Goal: Task Accomplishment & Management: Manage account settings

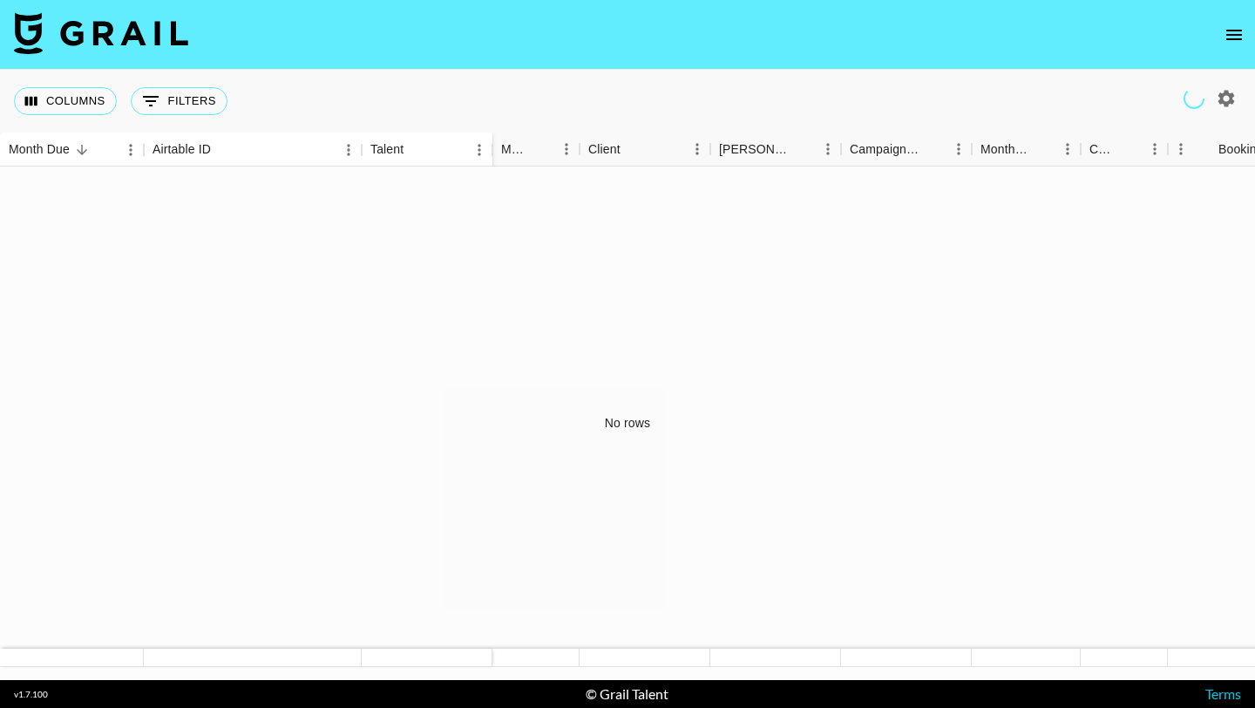
click at [1236, 44] on icon "open drawer" at bounding box center [1234, 34] width 21 height 21
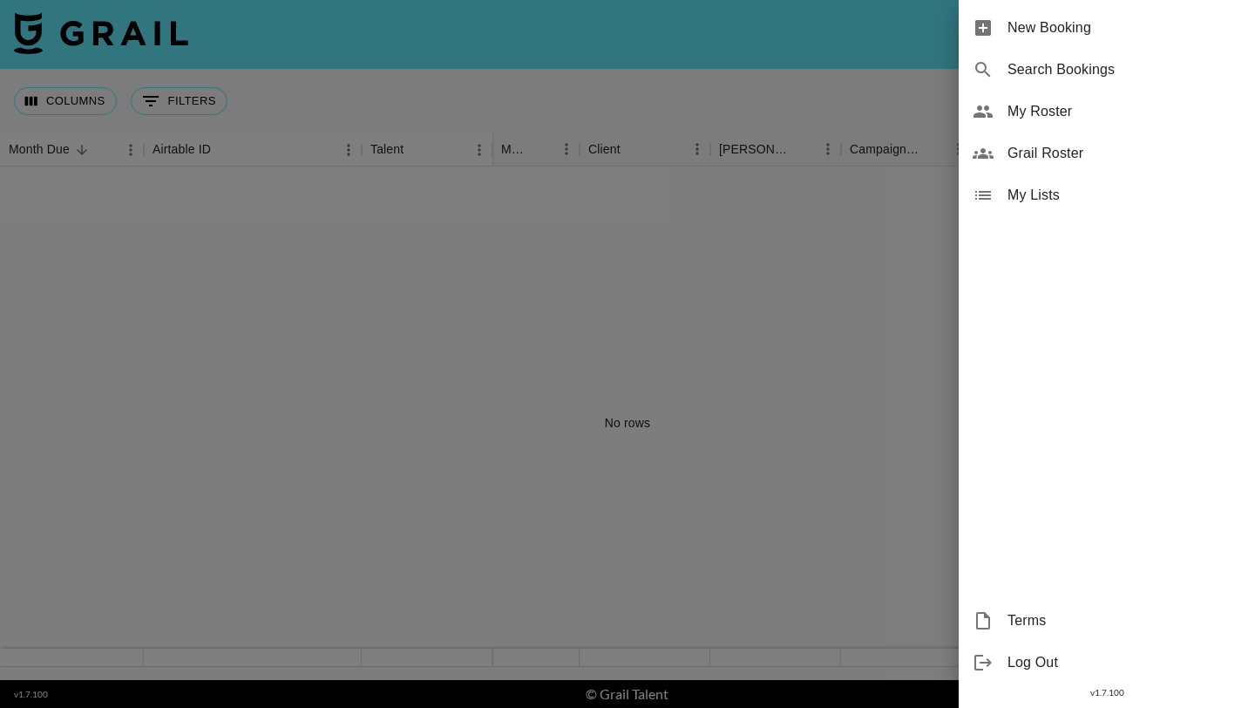
click at [1082, 110] on span "My Roster" at bounding box center [1125, 111] width 234 height 21
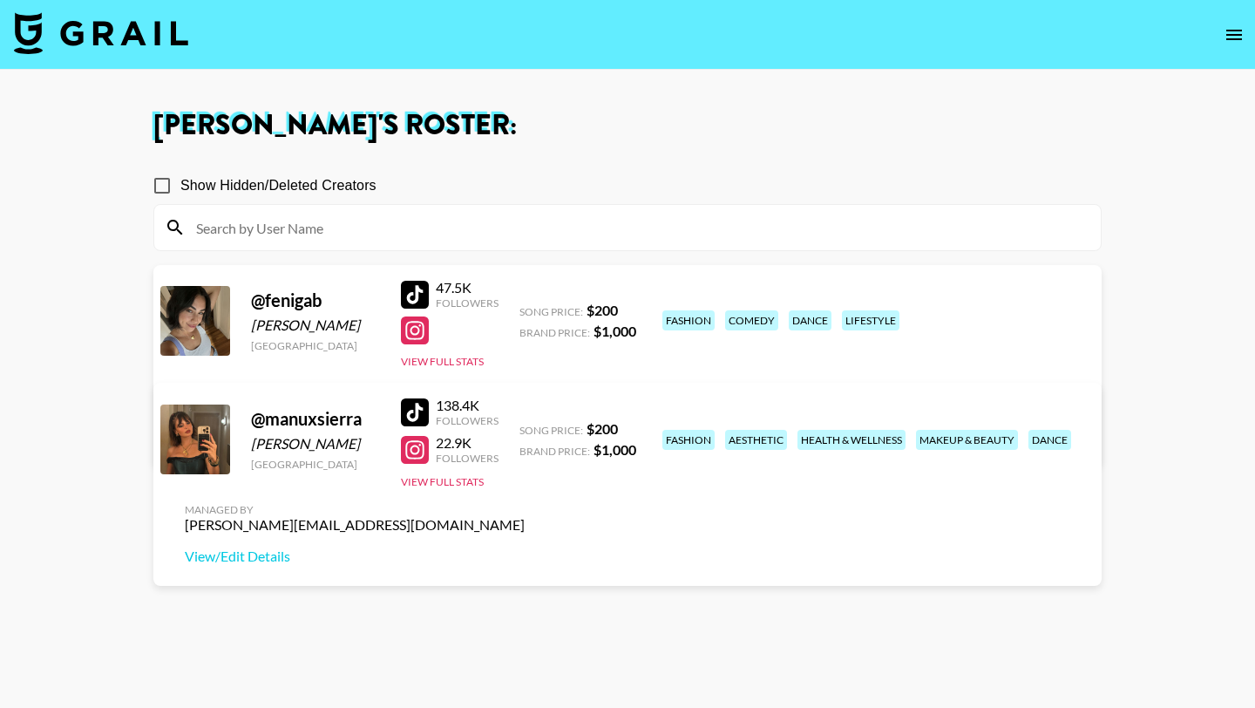
click at [525, 427] on link "View/Edit Details" at bounding box center [355, 435] width 340 height 17
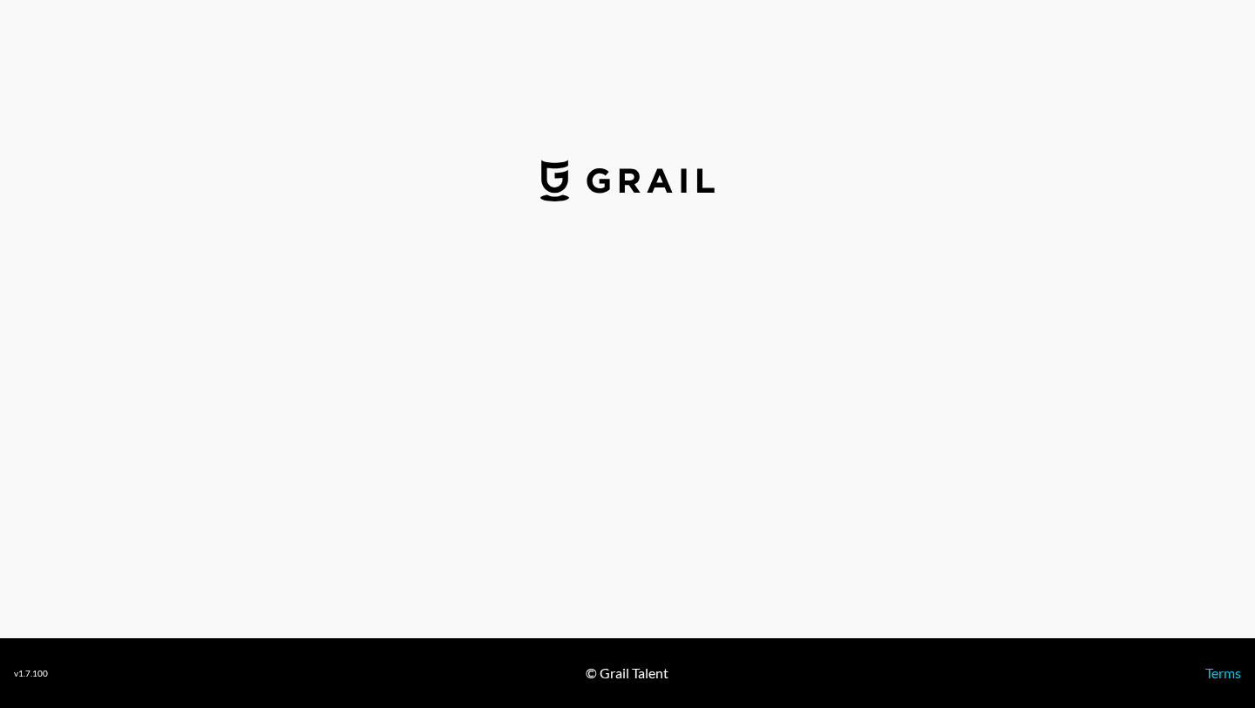
select select "USD"
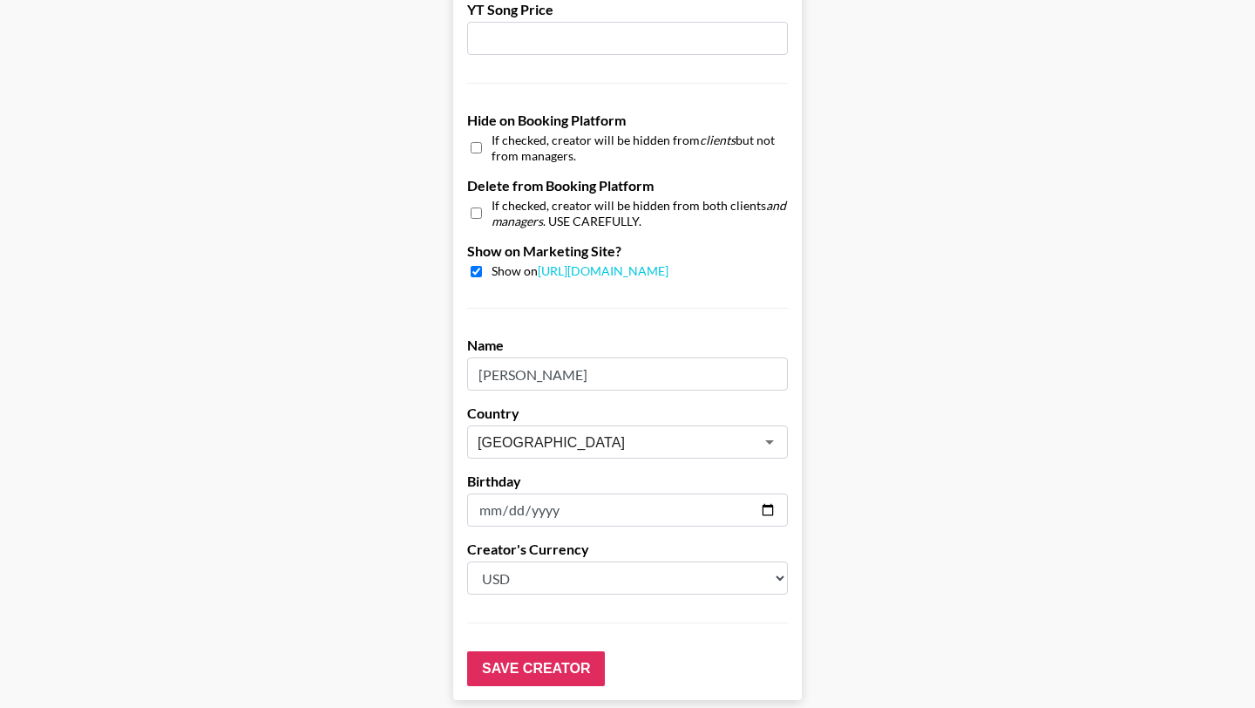
scroll to position [1657, 0]
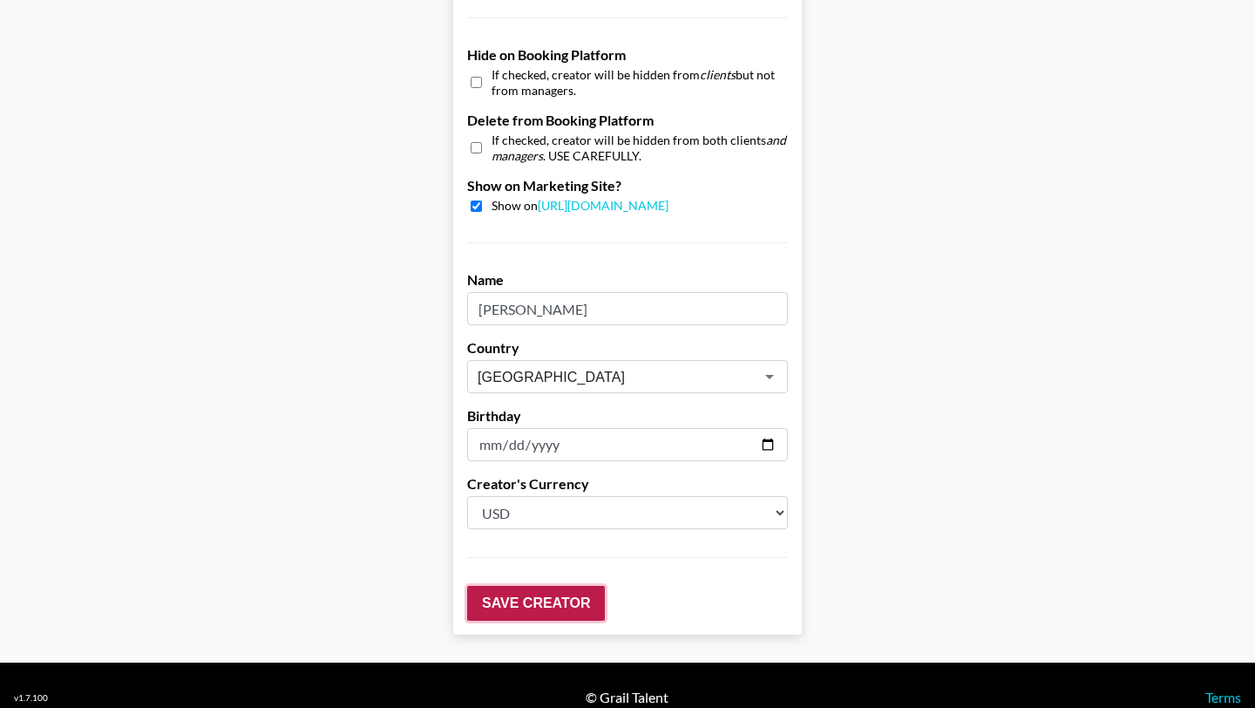
click at [531, 586] on input "Save Creator" at bounding box center [536, 603] width 138 height 35
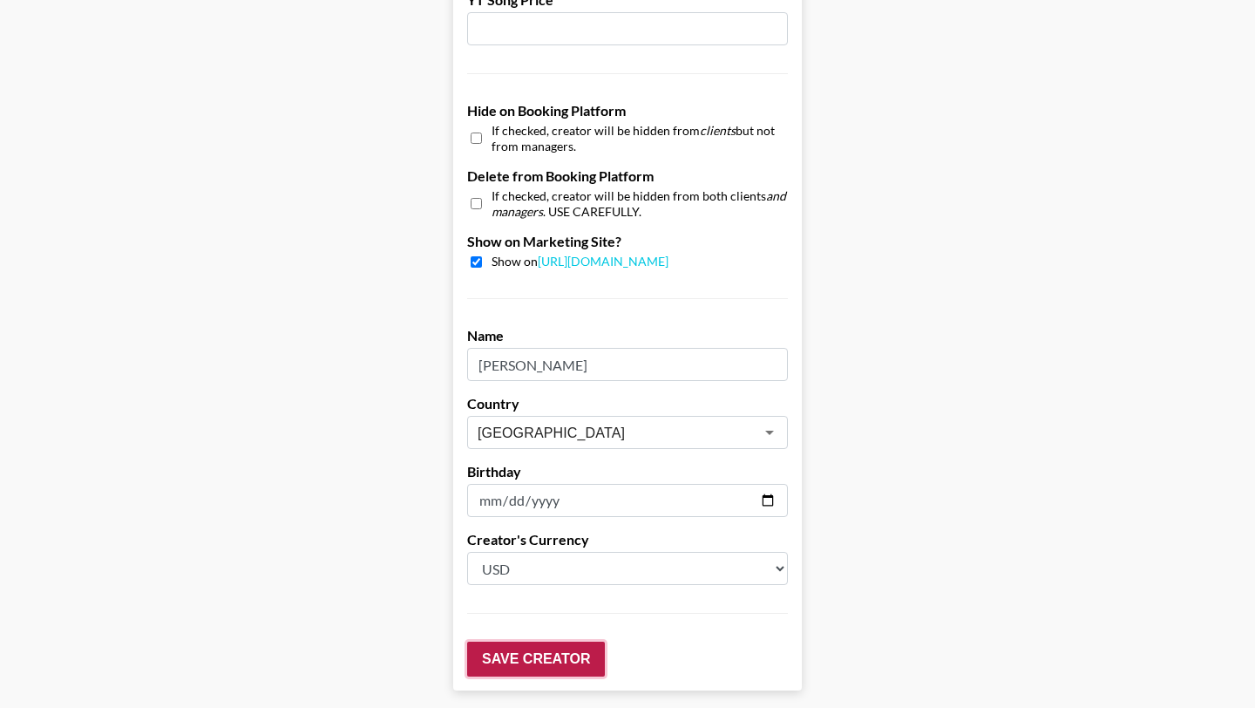
scroll to position [1713, 0]
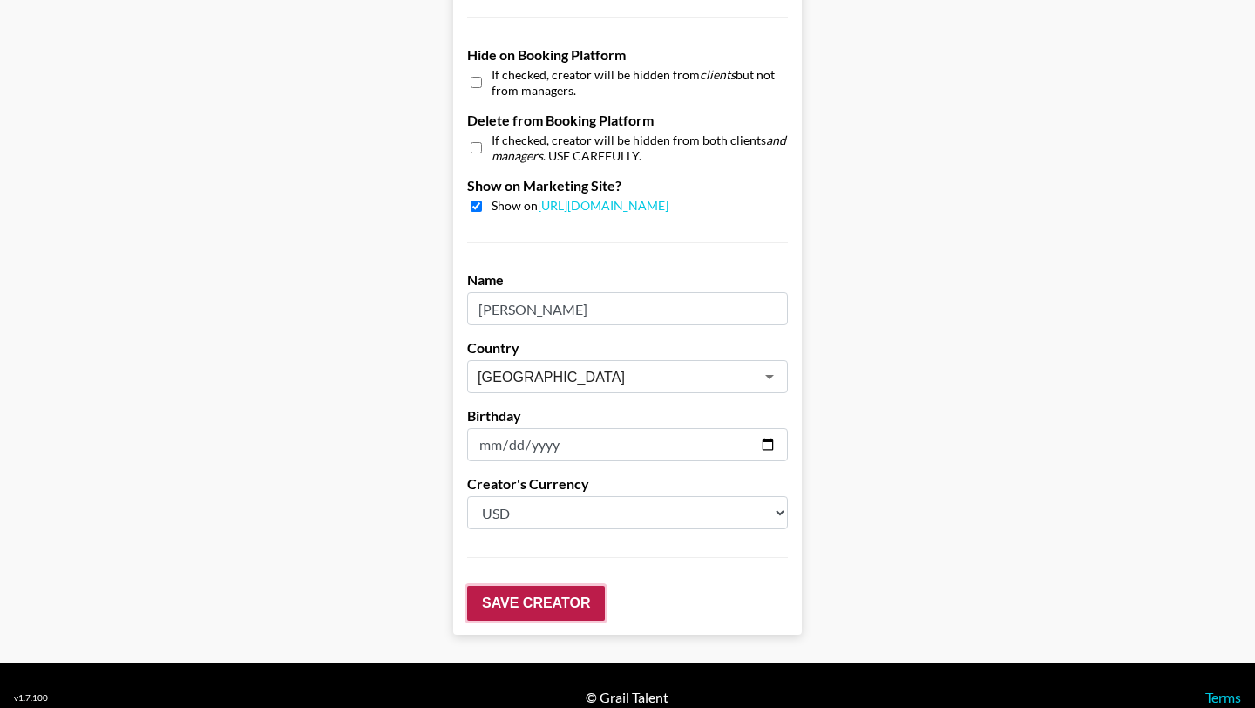
click at [562, 586] on input "Save Creator" at bounding box center [536, 603] width 138 height 35
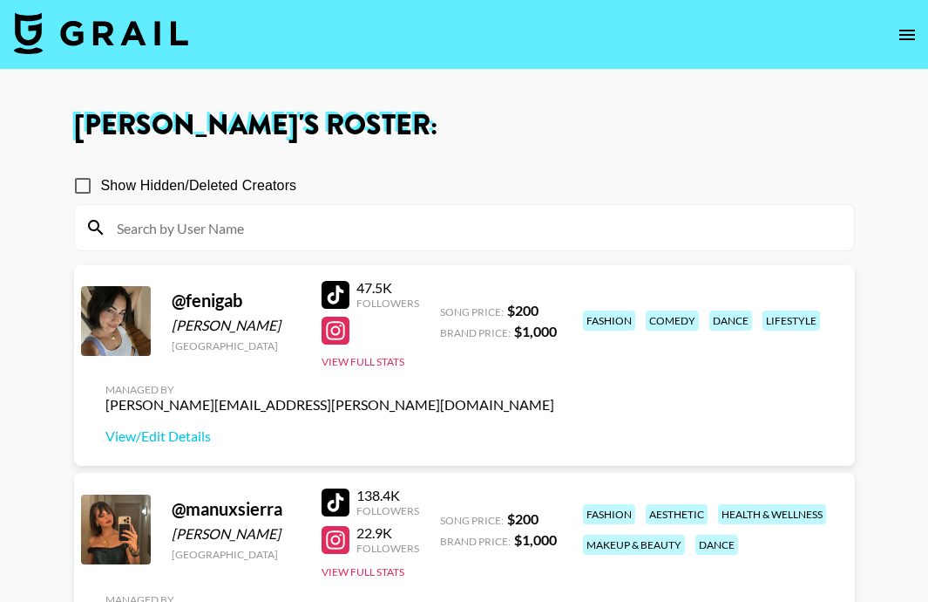
click at [907, 35] on icon "open drawer" at bounding box center [908, 35] width 16 height 10
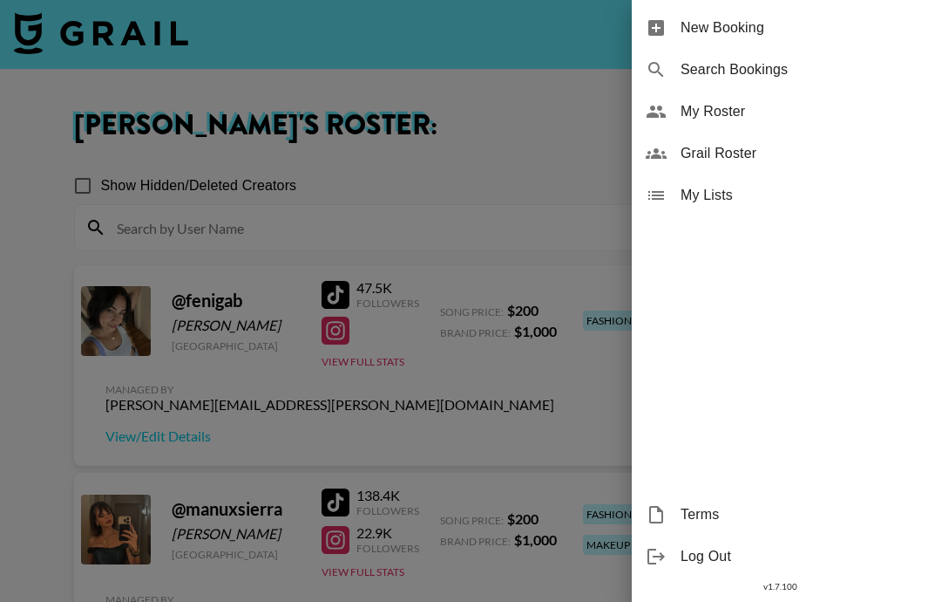
click at [744, 33] on span "New Booking" at bounding box center [798, 27] width 234 height 21
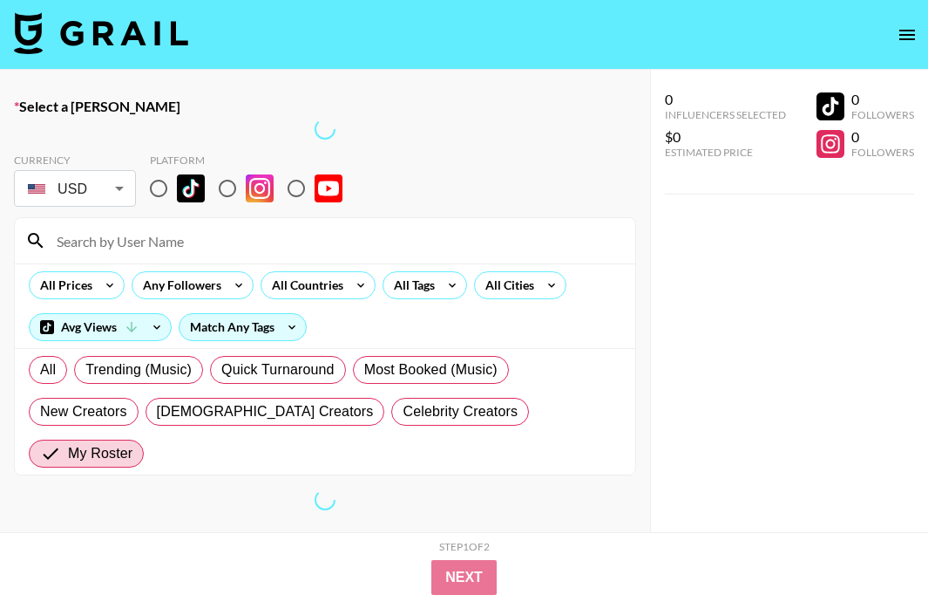
scroll to position [112, 0]
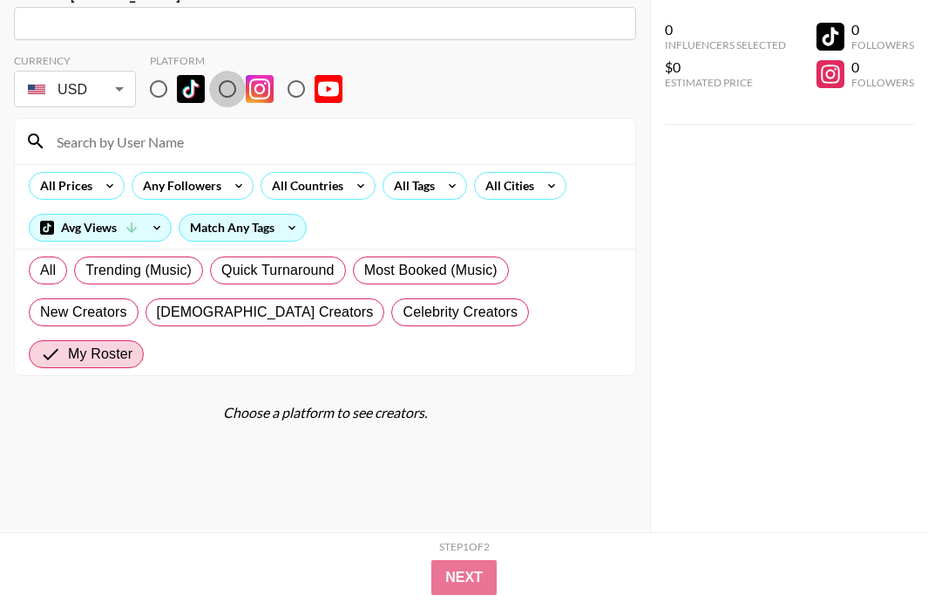
click at [228, 89] on input "radio" at bounding box center [227, 89] width 37 height 37
radio input "true"
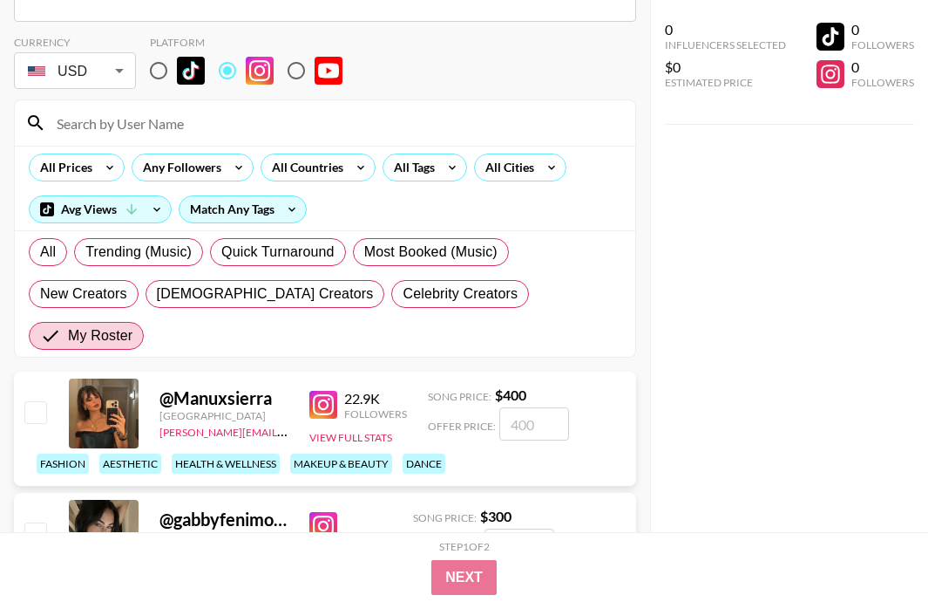
scroll to position [0, 0]
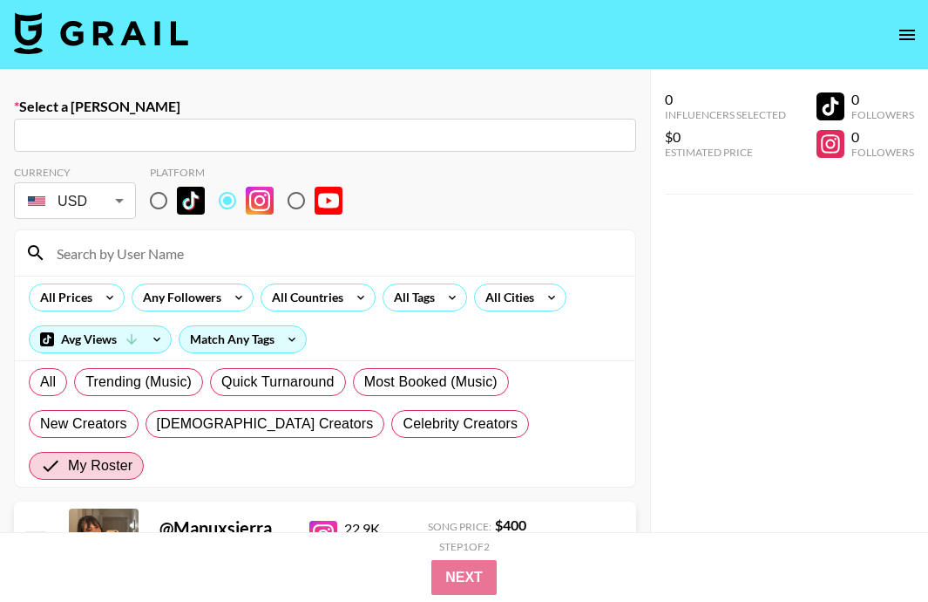
click at [228, 201] on input "radio" at bounding box center [227, 200] width 37 height 37
click at [510, 205] on div "Currency USD USD ​ Platform" at bounding box center [325, 194] width 622 height 57
click at [906, 32] on icon "open drawer" at bounding box center [907, 34] width 21 height 21
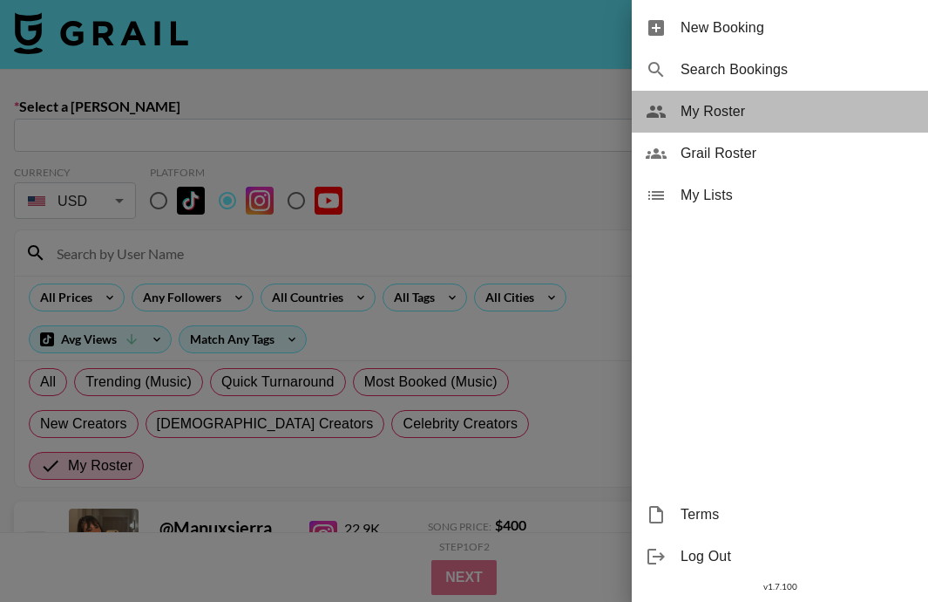
click at [853, 123] on div "My Roster" at bounding box center [780, 112] width 296 height 42
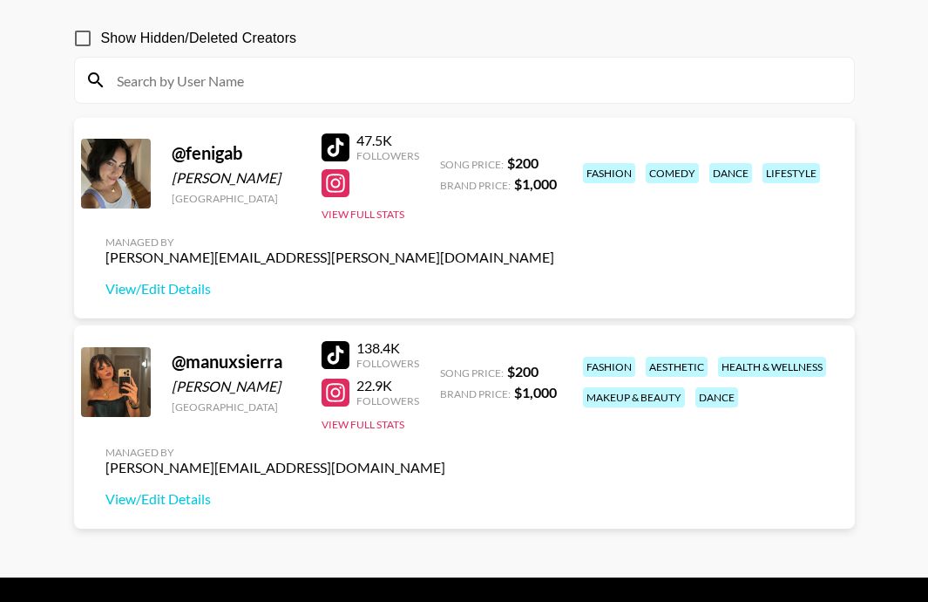
scroll to position [193, 0]
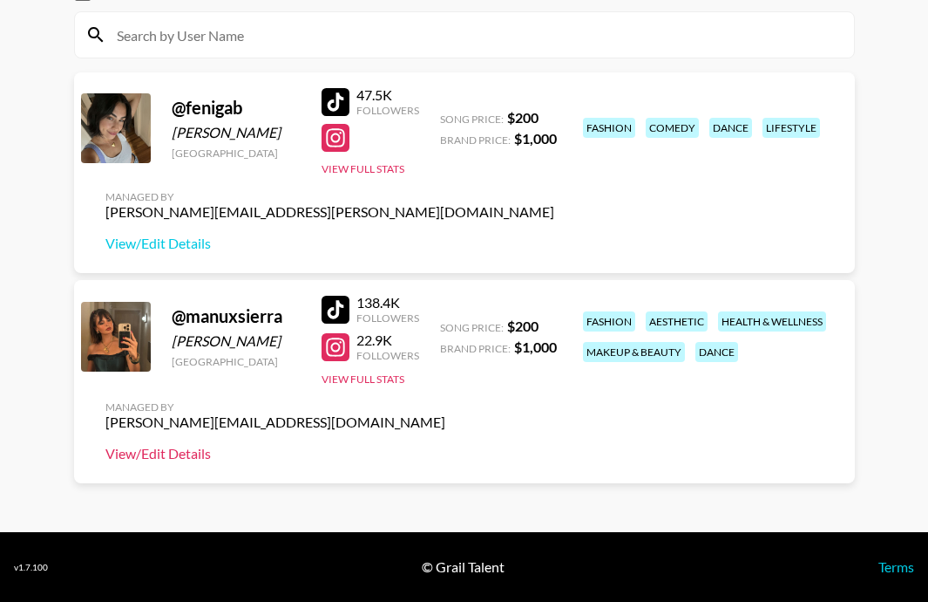
click at [177, 455] on link "View/Edit Details" at bounding box center [275, 453] width 340 height 17
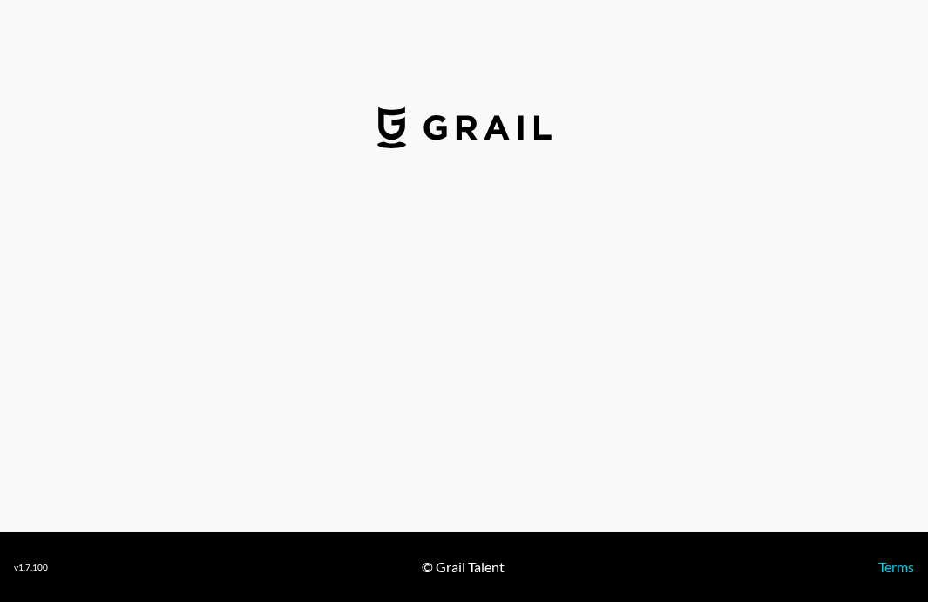
select select "USD"
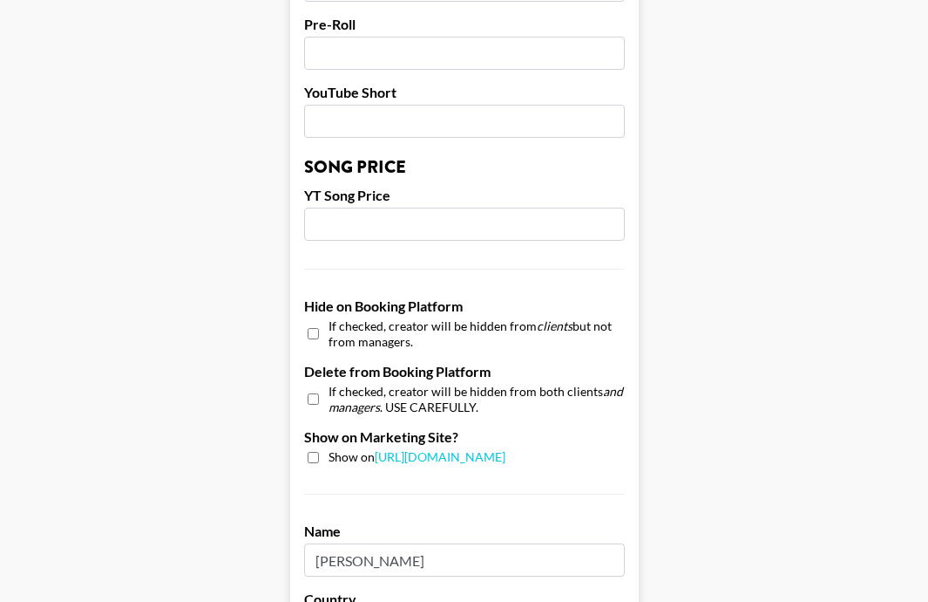
scroll to position [1764, 0]
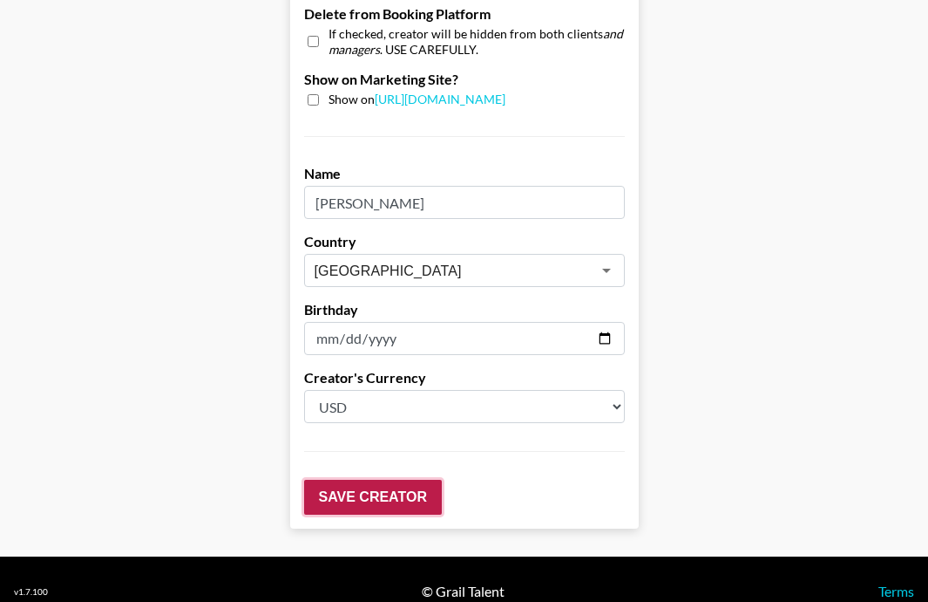
click at [385, 479] on input "Save Creator" at bounding box center [373, 496] width 138 height 35
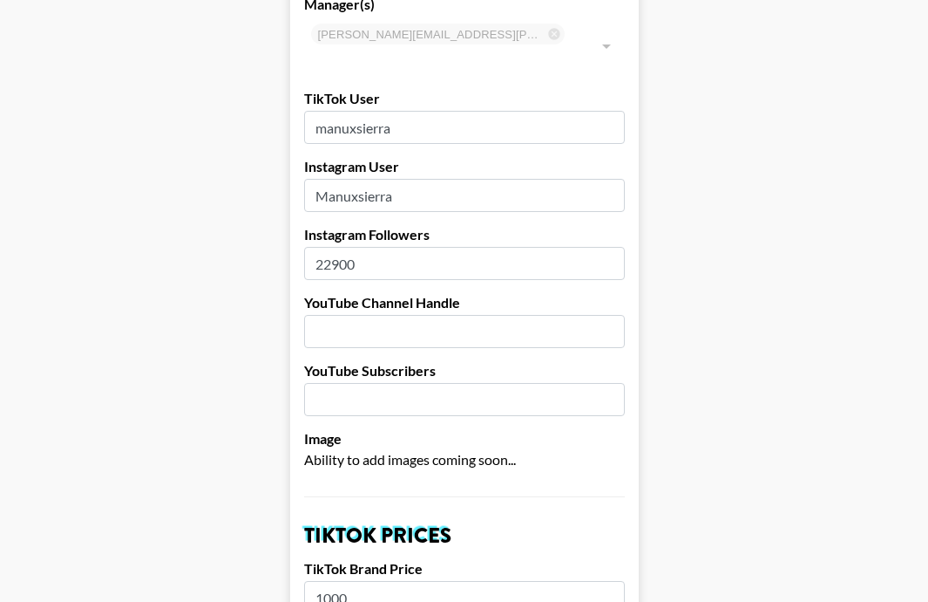
scroll to position [0, 0]
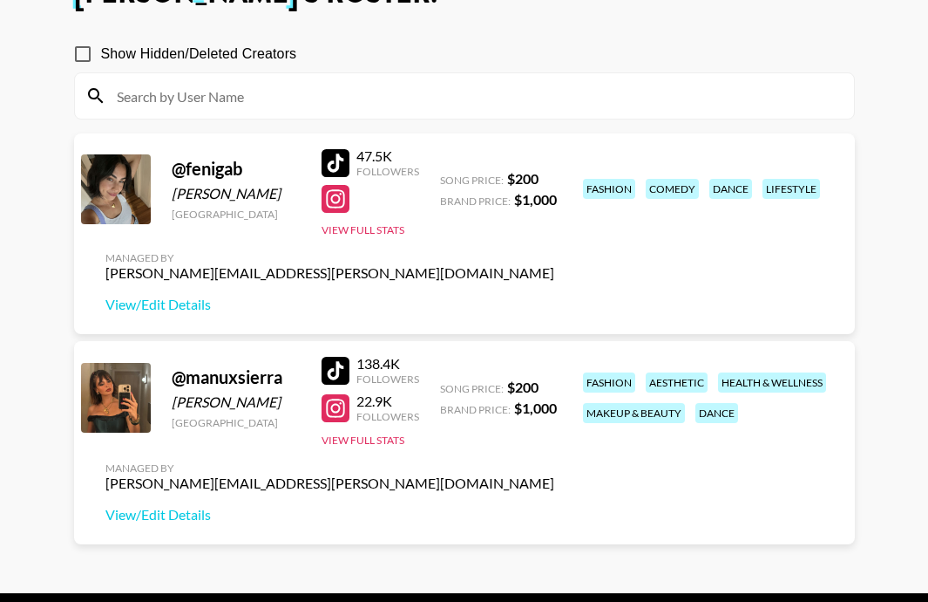
scroll to position [152, 0]
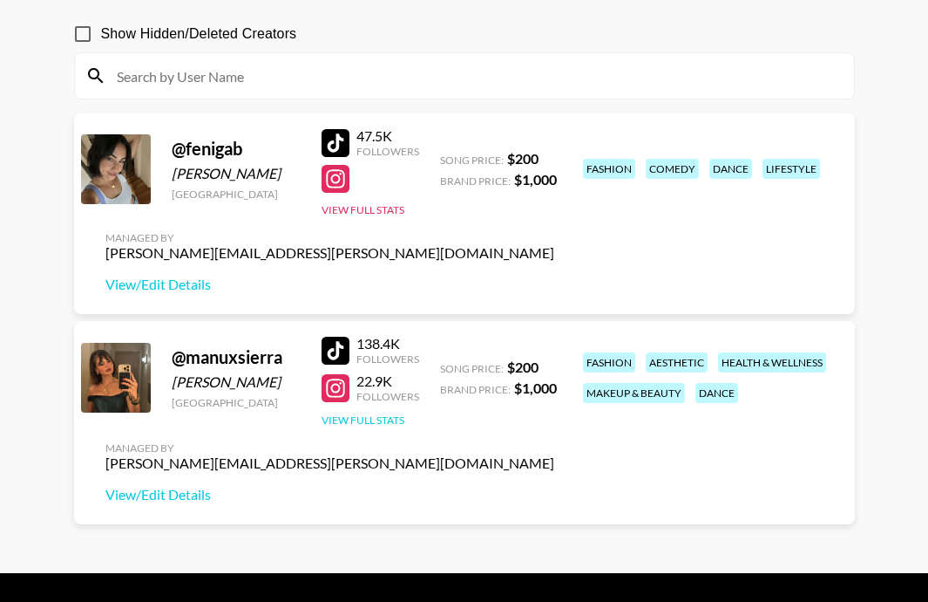
click at [376, 418] on button "View Full Stats" at bounding box center [363, 419] width 83 height 13
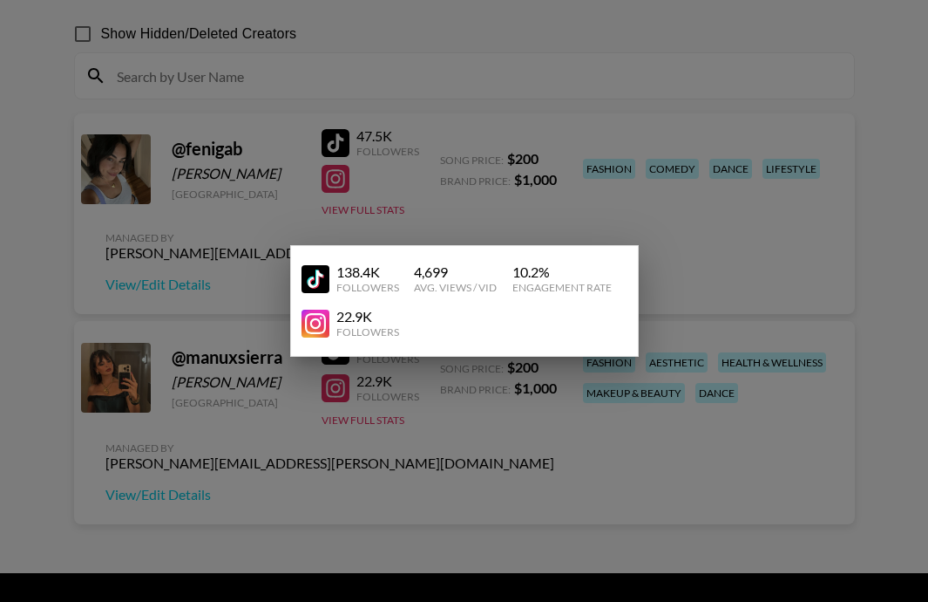
click at [737, 247] on div at bounding box center [464, 301] width 928 height 602
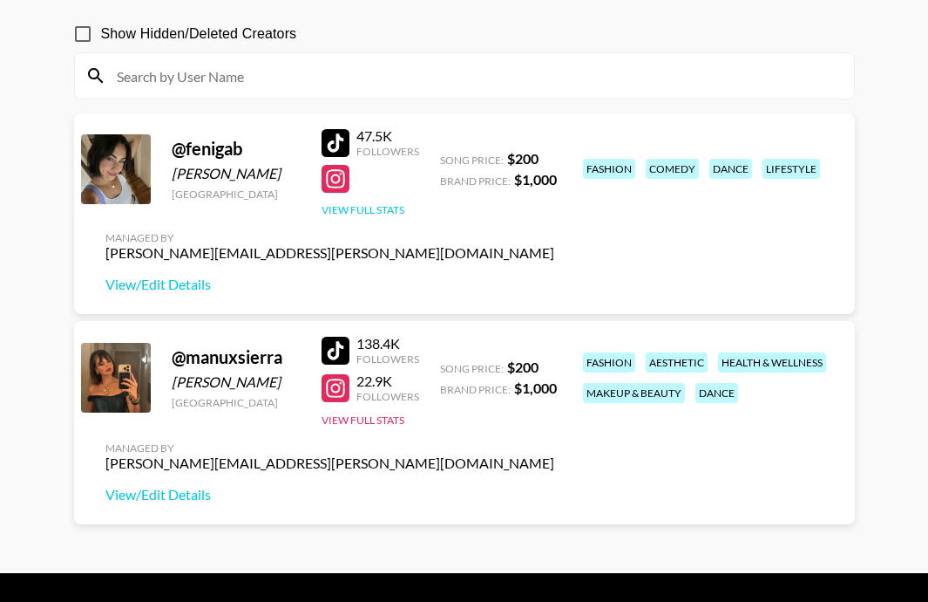
click at [394, 210] on button "View Full Stats" at bounding box center [363, 209] width 83 height 13
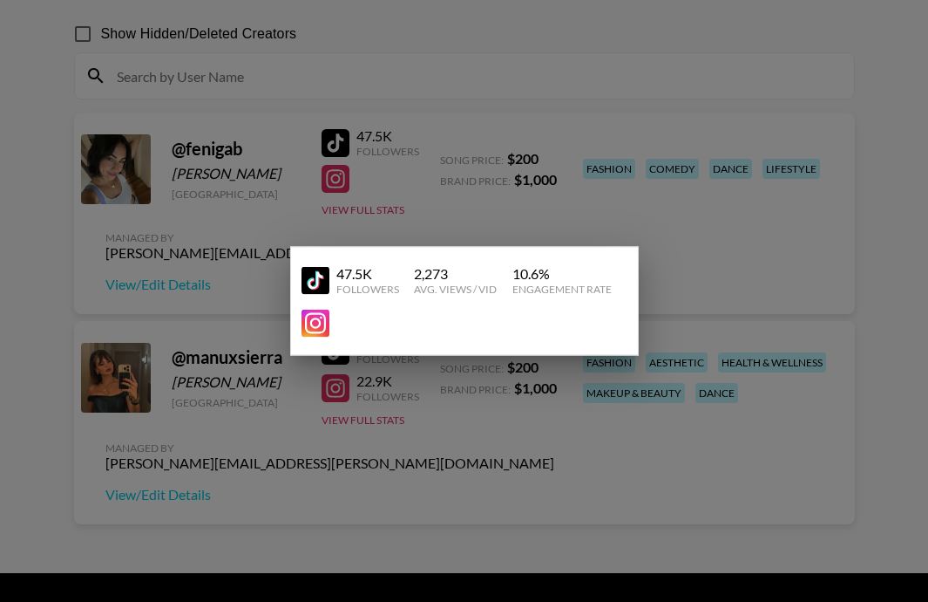
click at [719, 249] on div at bounding box center [464, 301] width 928 height 602
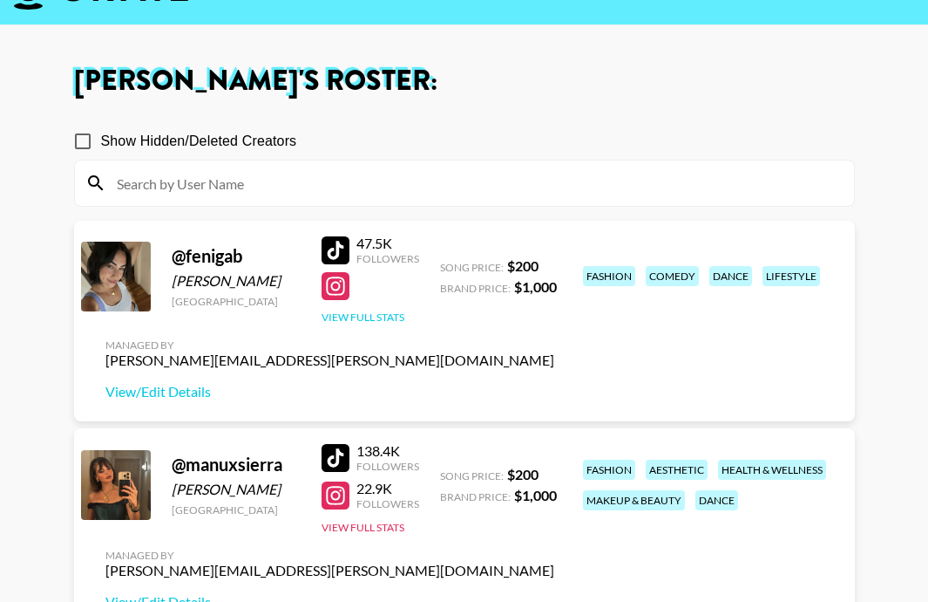
scroll to position [0, 0]
